Goal: Check status: Check status

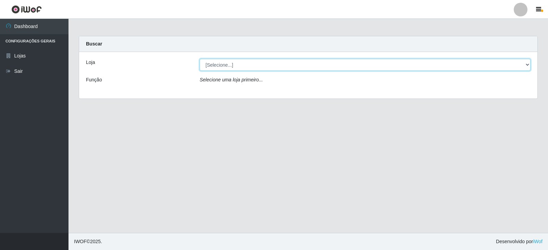
click at [526, 64] on select "[Selecione...] Queiroz Atacadão - Catolé do [PERSON_NAME]" at bounding box center [365, 65] width 331 height 12
select select "500"
click at [200, 59] on select "[Selecione...] Queiroz Atacadão - Catolé do [PERSON_NAME]" at bounding box center [365, 65] width 331 height 12
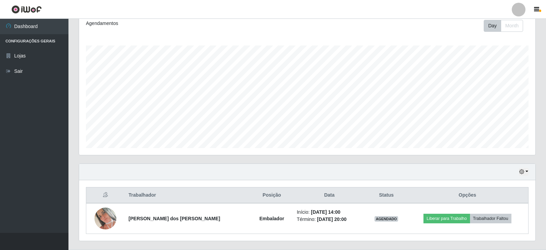
scroll to position [113, 0]
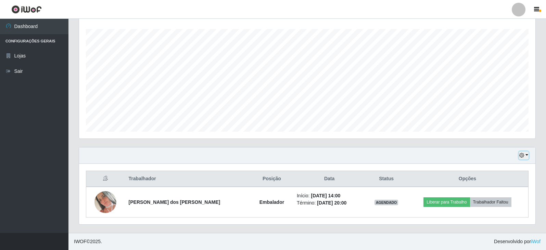
click at [528, 156] on button "button" at bounding box center [524, 156] width 10 height 8
click at [505, 129] on button "1 Semana" at bounding box center [501, 130] width 54 height 14
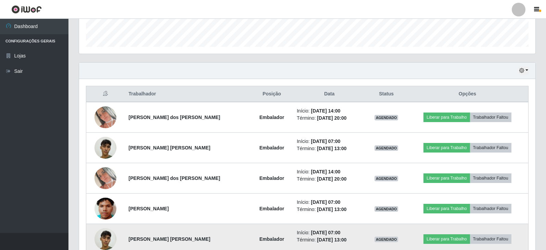
scroll to position [178, 0]
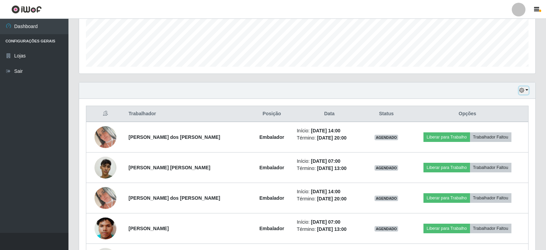
click at [525, 90] on icon "button" at bounding box center [522, 90] width 5 height 5
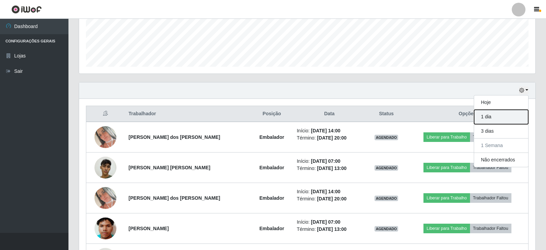
click at [507, 115] on button "1 dia" at bounding box center [501, 117] width 54 height 14
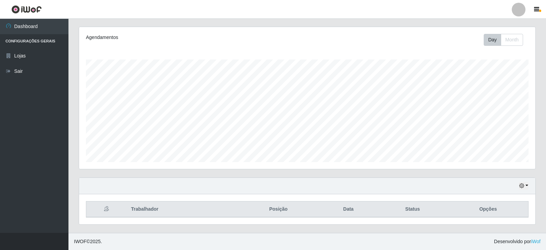
scroll to position [174, 0]
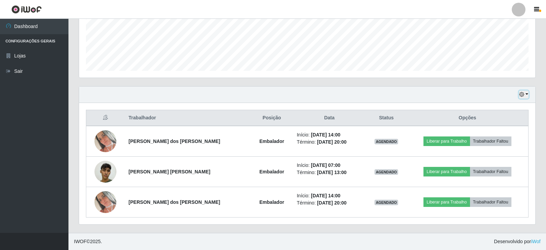
click at [526, 94] on button "button" at bounding box center [524, 95] width 10 height 8
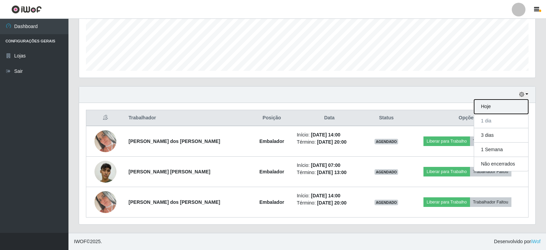
click at [504, 108] on button "Hoje" at bounding box center [501, 107] width 54 height 14
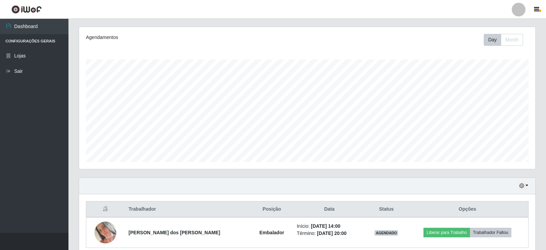
scroll to position [113, 0]
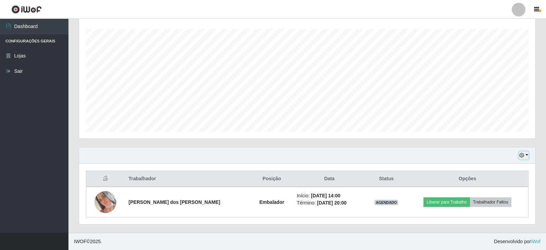
click at [525, 155] on button "button" at bounding box center [524, 156] width 10 height 8
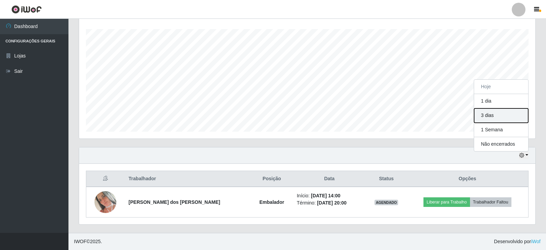
click at [497, 118] on button "3 dias" at bounding box center [501, 116] width 54 height 14
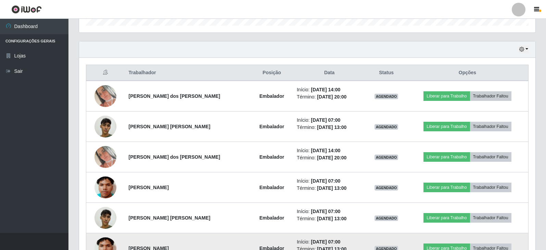
scroll to position [163, 0]
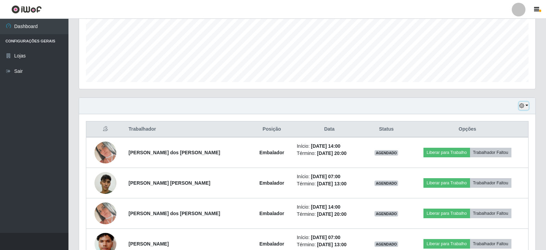
click at [524, 103] on button "button" at bounding box center [524, 106] width 10 height 8
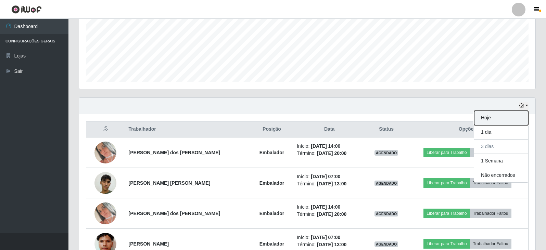
click at [487, 114] on button "Hoje" at bounding box center [501, 118] width 54 height 14
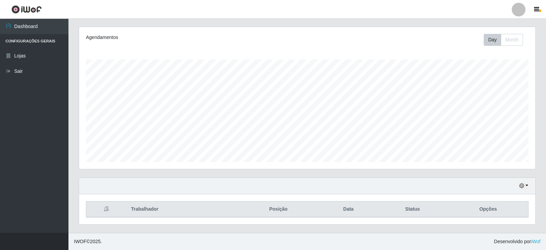
scroll to position [113, 0]
